Goal: Information Seeking & Learning: Learn about a topic

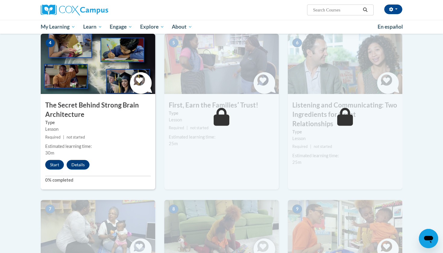
scroll to position [300, 0]
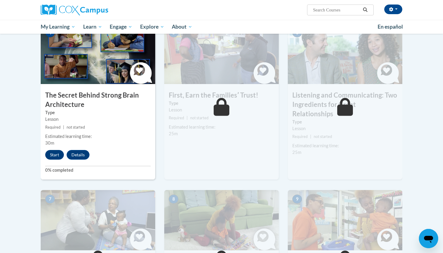
click at [61, 155] on button "Start" at bounding box center [54, 155] width 19 height 10
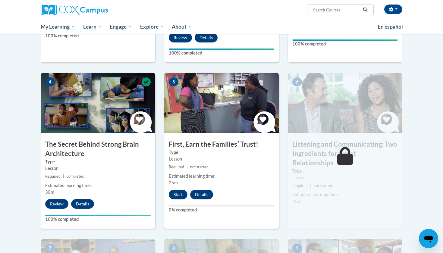
scroll to position [252, 0]
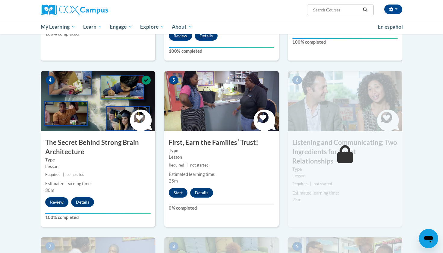
click at [181, 196] on button "Start" at bounding box center [178, 193] width 19 height 10
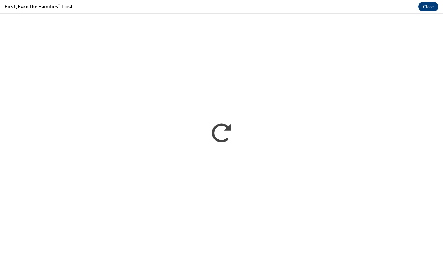
scroll to position [0, 0]
